Goal: Information Seeking & Learning: Compare options

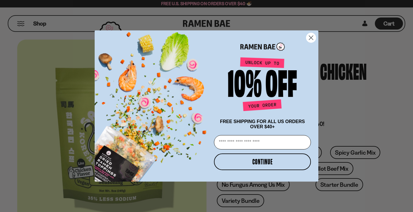
click at [310, 37] on icon "Close dialog" at bounding box center [311, 38] width 4 height 4
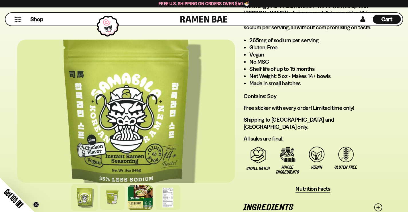
scroll to position [430, 0]
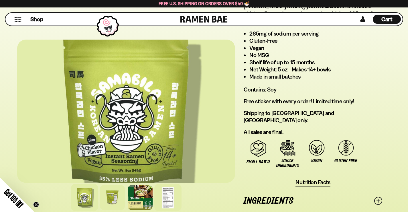
click at [154, 184] on div at bounding box center [167, 197] width 27 height 27
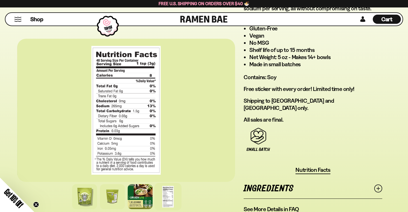
scroll to position [458, 0]
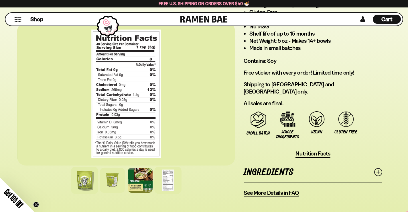
click at [71, 166] on div at bounding box center [84, 179] width 27 height 27
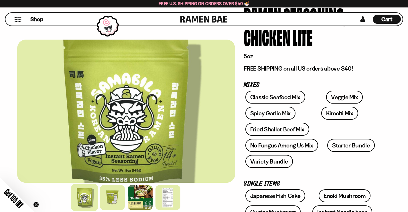
scroll to position [74, 0]
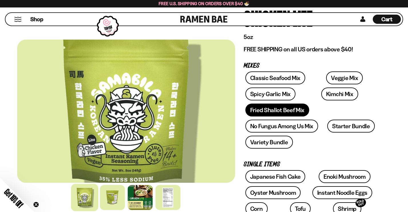
click at [280, 103] on link "Fried Shallot Beef Mix" at bounding box center [278, 109] width 64 height 13
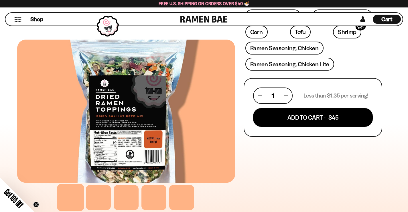
scroll to position [229, 0]
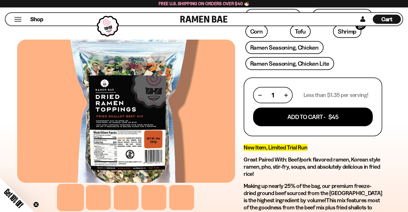
click at [91, 175] on div at bounding box center [126, 111] width 218 height 143
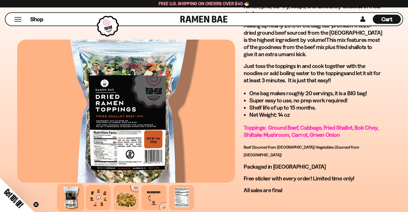
scroll to position [430, 0]
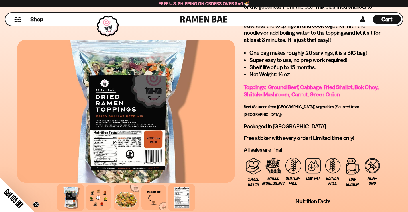
click at [168, 184] on div at bounding box center [181, 197] width 27 height 27
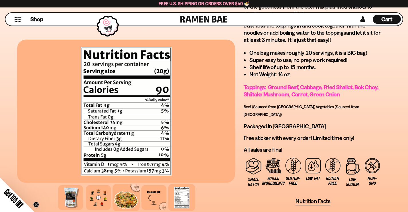
click at [113, 184] on div at bounding box center [126, 197] width 27 height 27
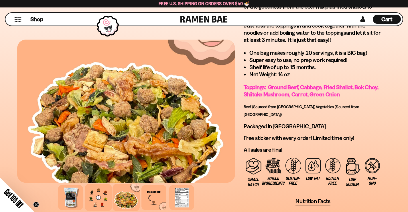
click at [85, 184] on div at bounding box center [98, 197] width 27 height 27
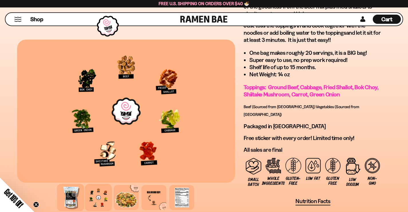
click at [57, 184] on div at bounding box center [70, 197] width 27 height 27
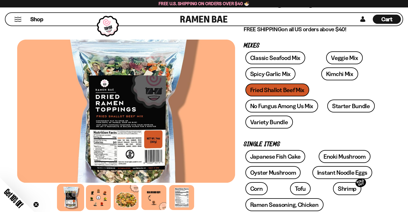
scroll to position [86, 0]
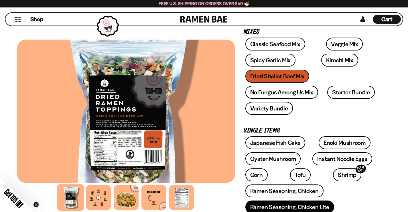
click at [251, 200] on link "Ramen Seasoning, Chicken Lite" at bounding box center [290, 206] width 89 height 13
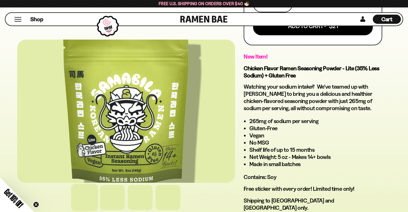
scroll to position [344, 0]
